Goal: Task Accomplishment & Management: Complete application form

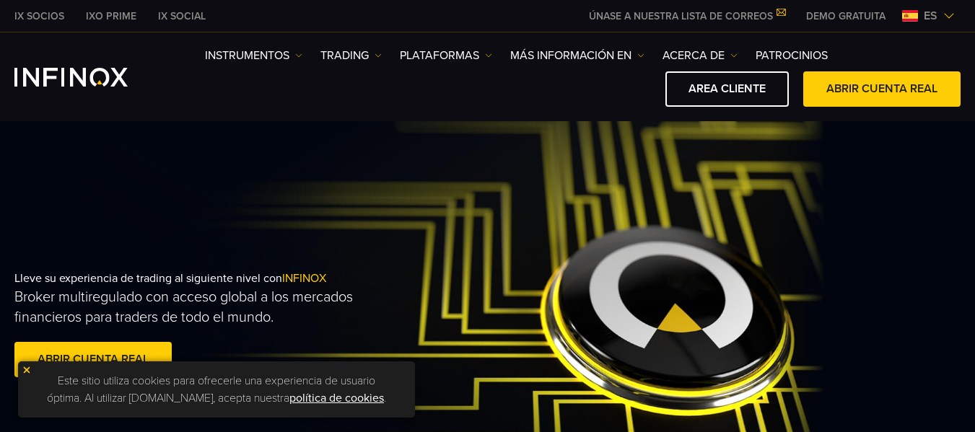
click at [27, 370] on img at bounding box center [27, 370] width 10 height 10
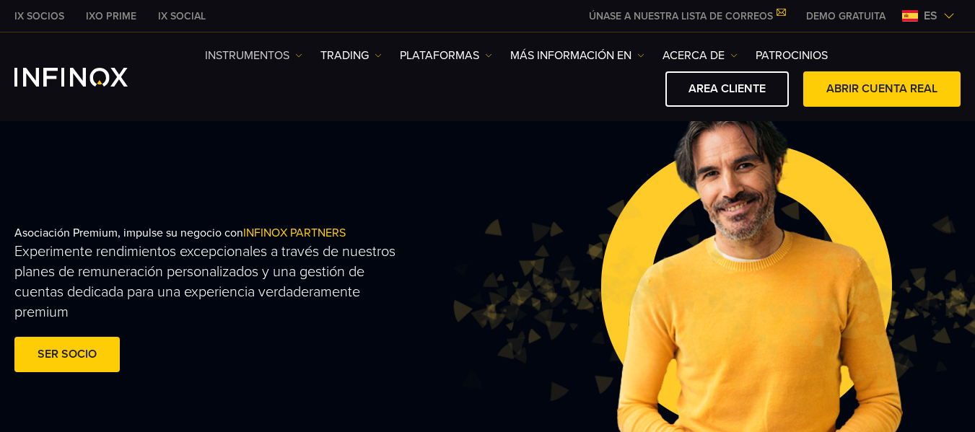
click at [297, 54] on img at bounding box center [298, 55] width 7 height 7
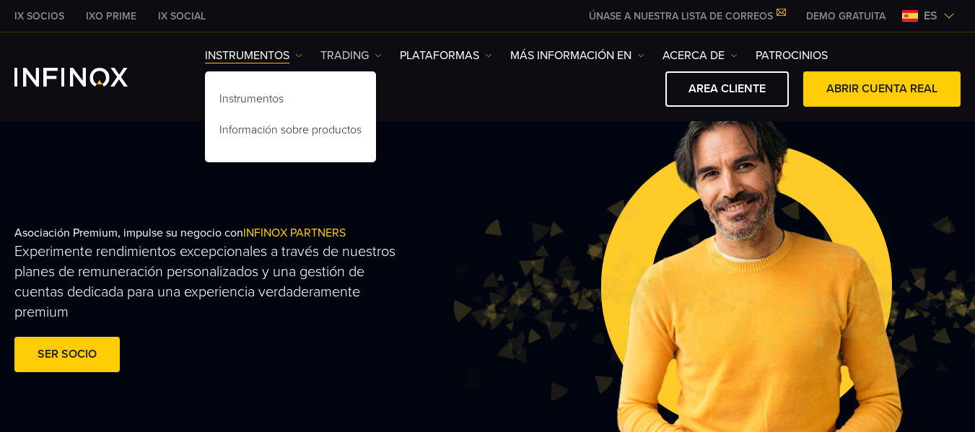
click at [377, 55] on img at bounding box center [377, 55] width 7 height 7
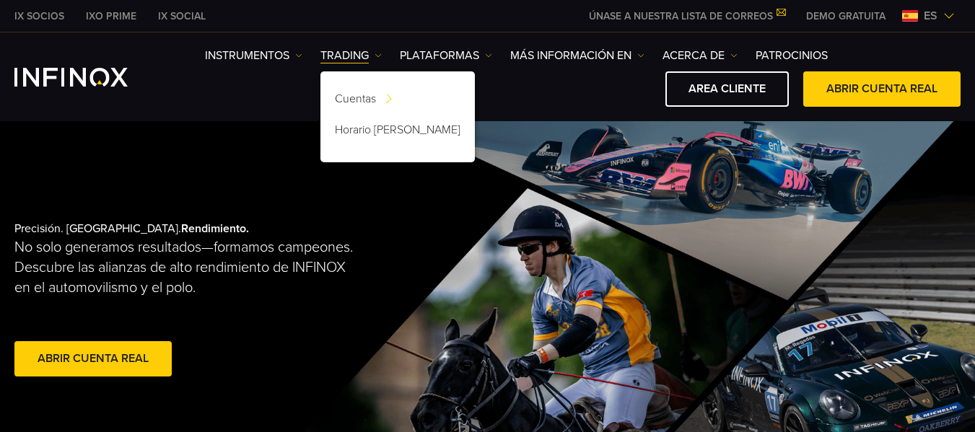
click at [840, 19] on link "DEMO GRATUITA" at bounding box center [845, 16] width 101 height 15
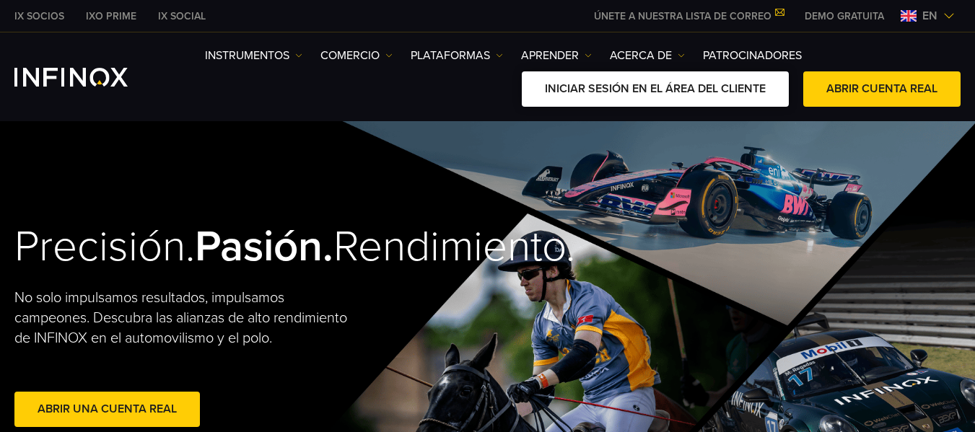
click at [713, 80] on link "INICIAR SESIÓN EN EL ÁREA DEL CLIENTE" at bounding box center [655, 88] width 267 height 35
